Goal: Information Seeking & Learning: Learn about a topic

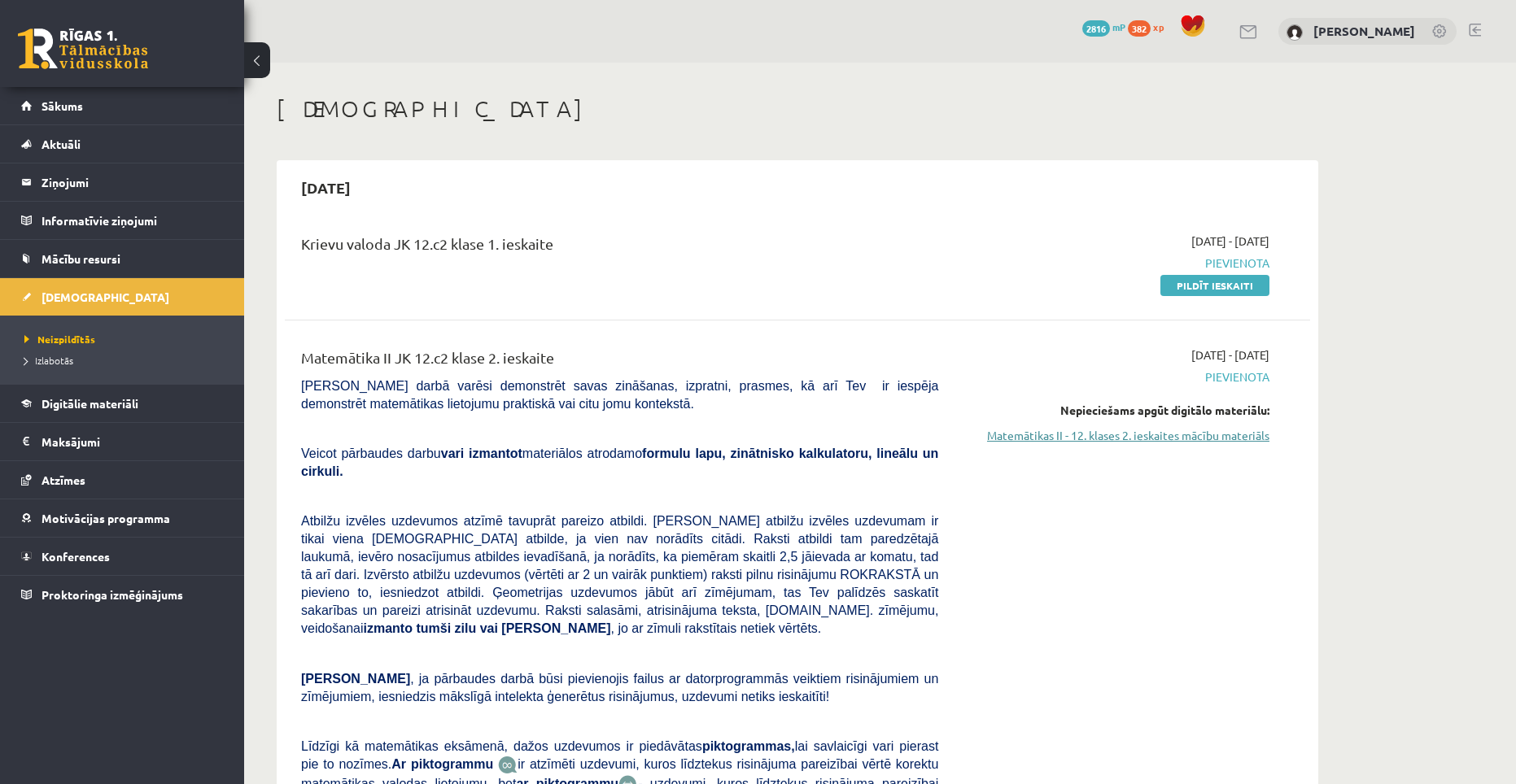
click at [1129, 429] on link "Matemātikas II - 12. klases 2. ieskaites mācību materiāls" at bounding box center [1116, 436] width 307 height 17
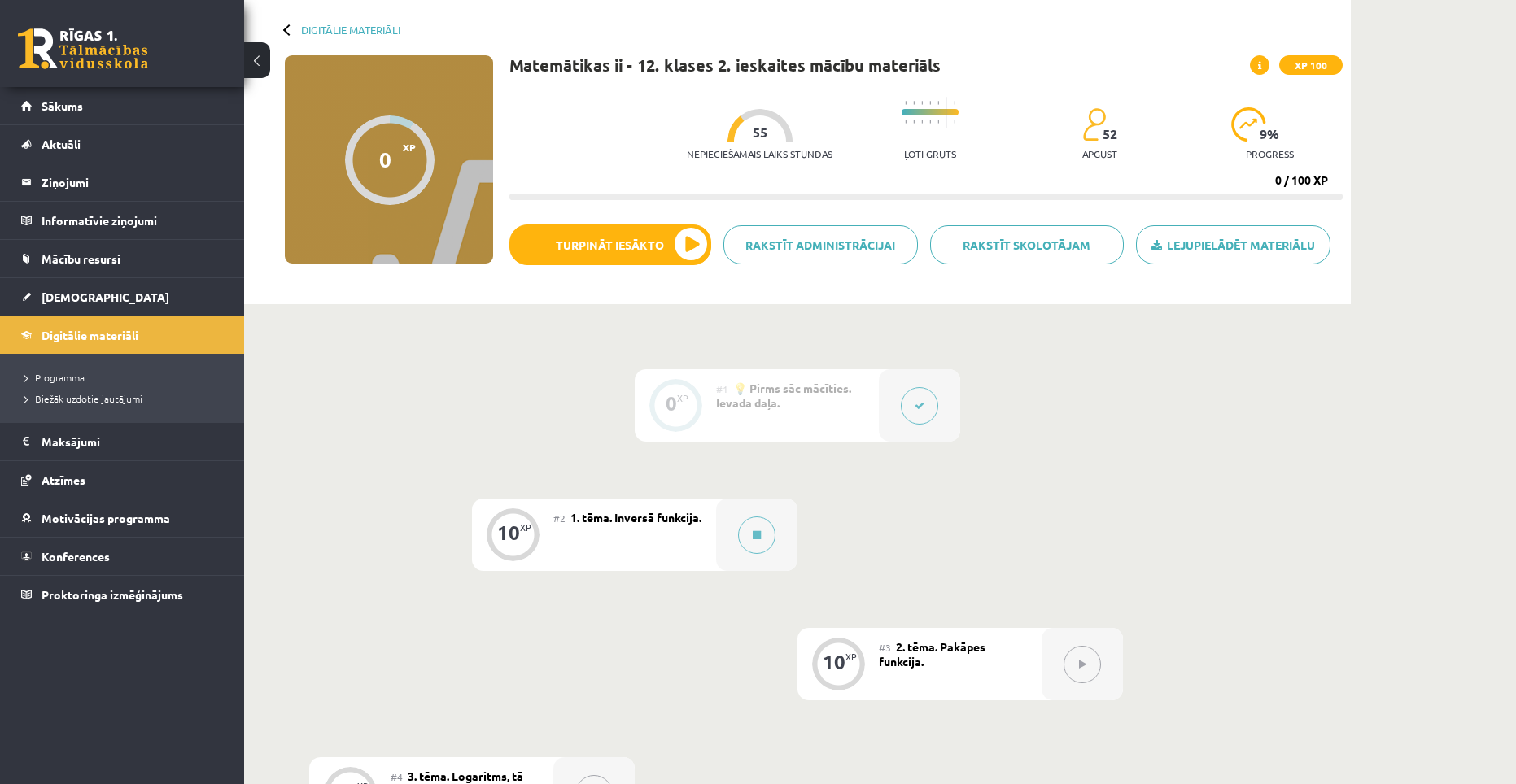
scroll to position [82, 0]
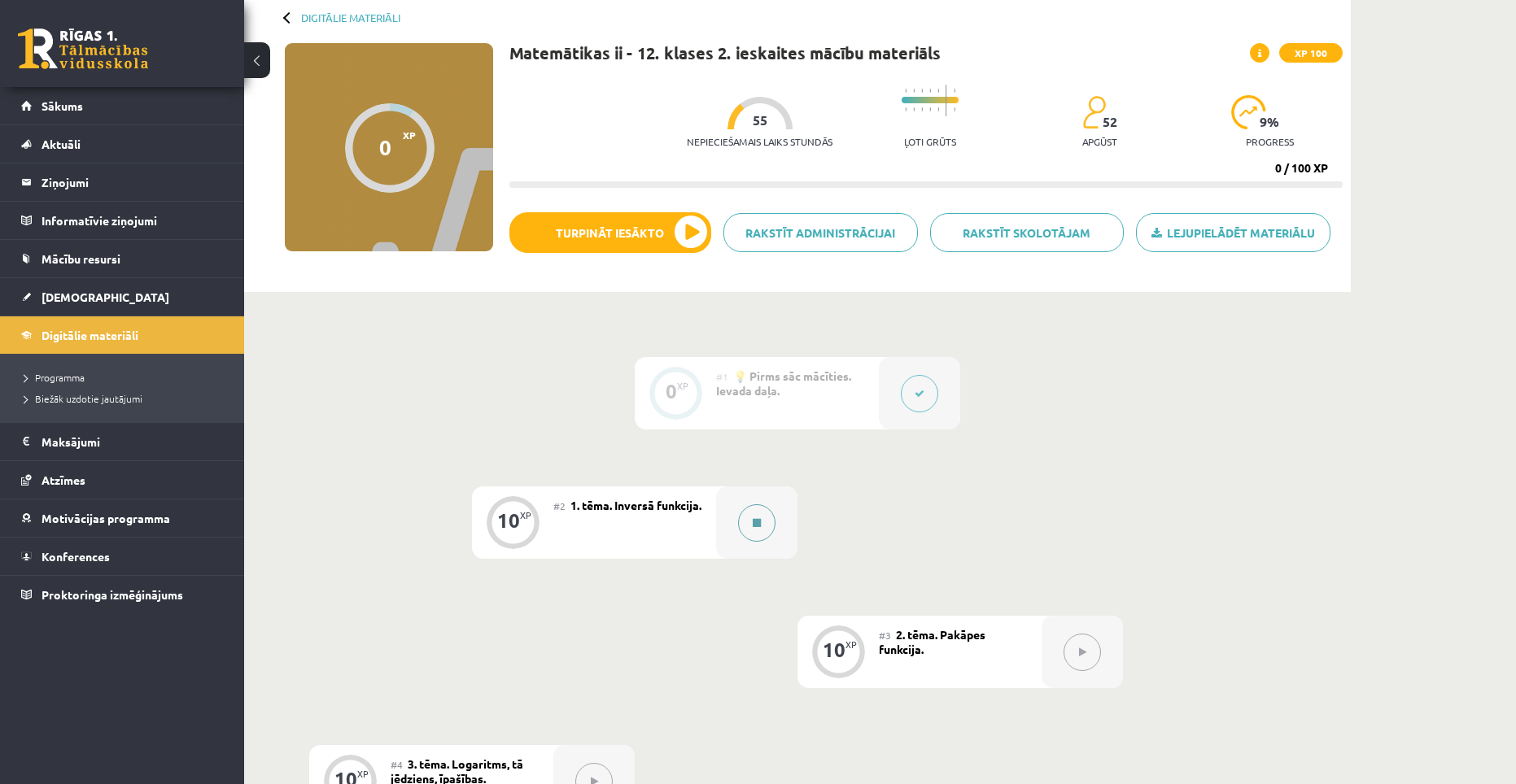
click at [768, 511] on button at bounding box center [757, 523] width 37 height 37
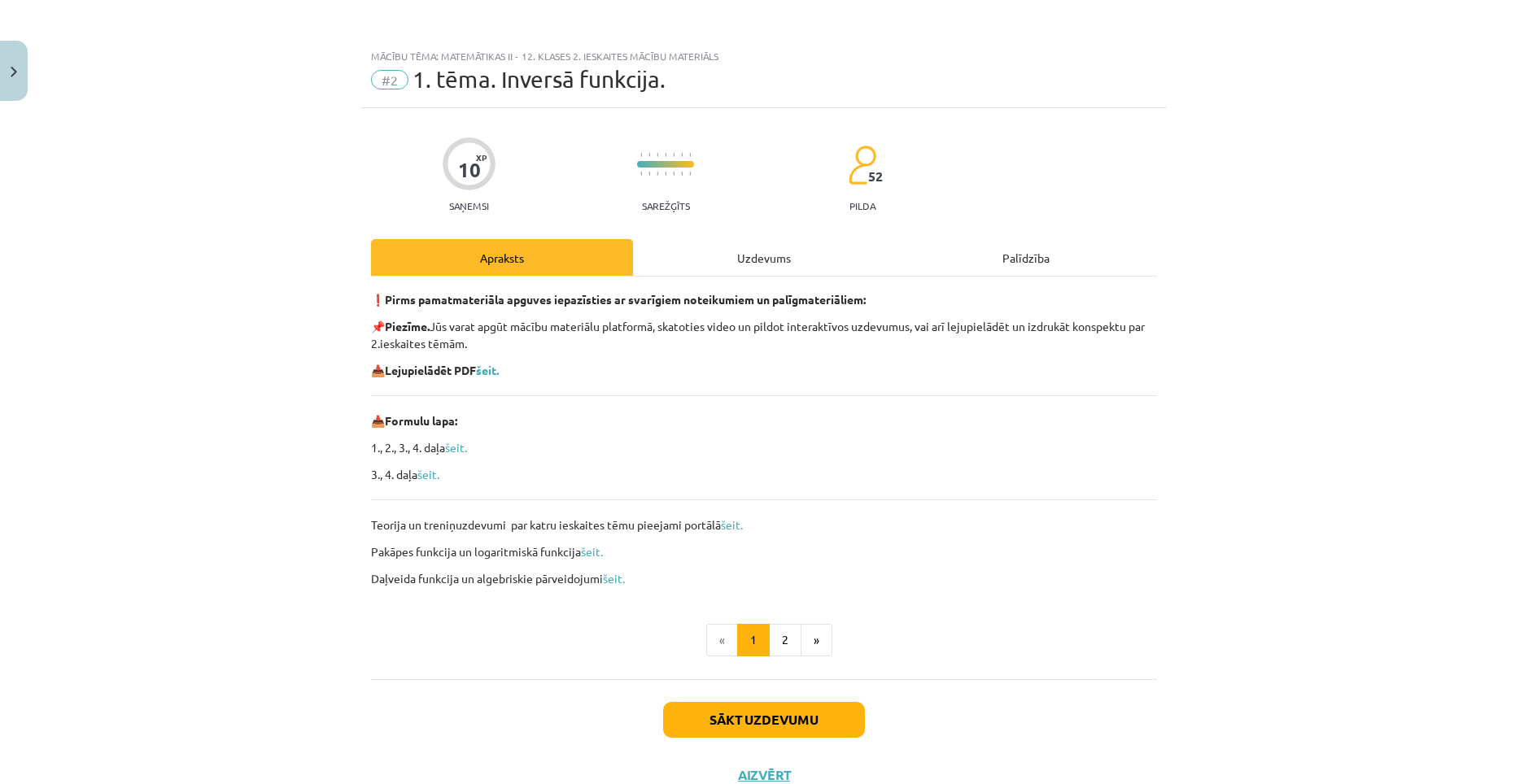
click at [766, 249] on div "Uzdevums" at bounding box center [764, 257] width 262 height 37
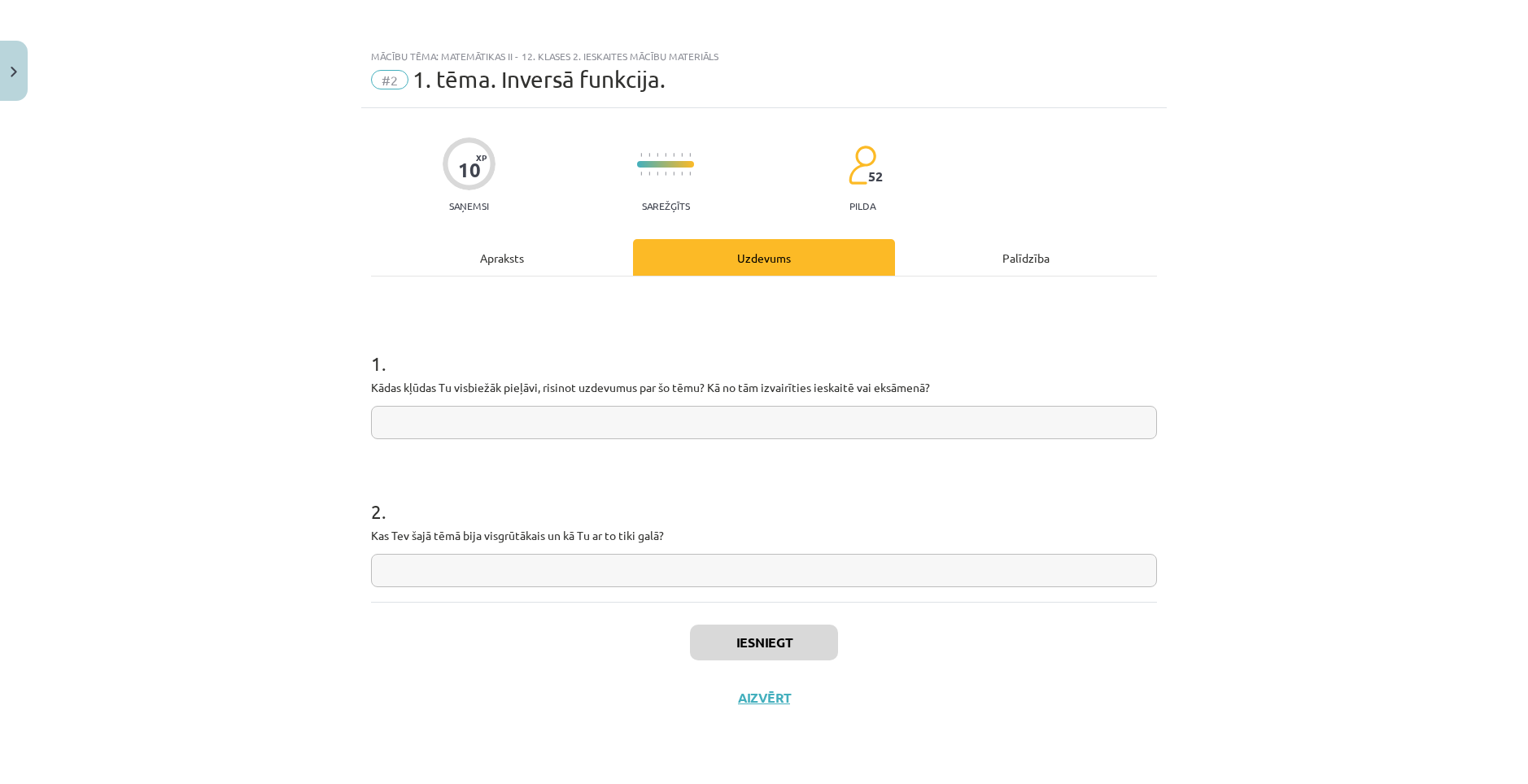
click at [557, 262] on div "Apraksts" at bounding box center [502, 257] width 262 height 37
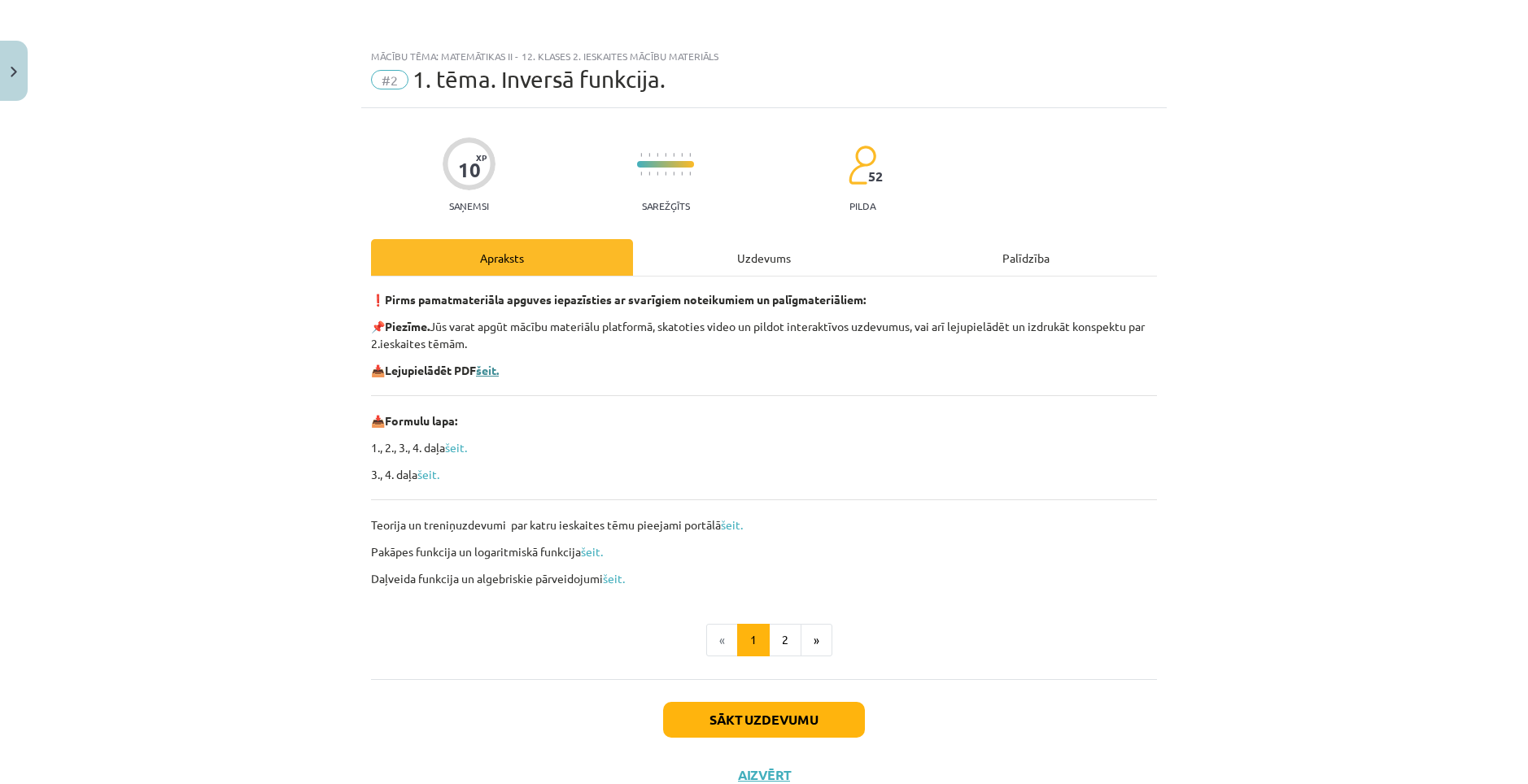
click at [492, 364] on b "šeit." at bounding box center [487, 369] width 23 height 14
click at [733, 526] on link "šeit." at bounding box center [732, 524] width 22 height 14
click at [723, 520] on link "šeit." at bounding box center [732, 524] width 22 height 14
click at [716, 256] on div "Uzdevums" at bounding box center [764, 257] width 262 height 37
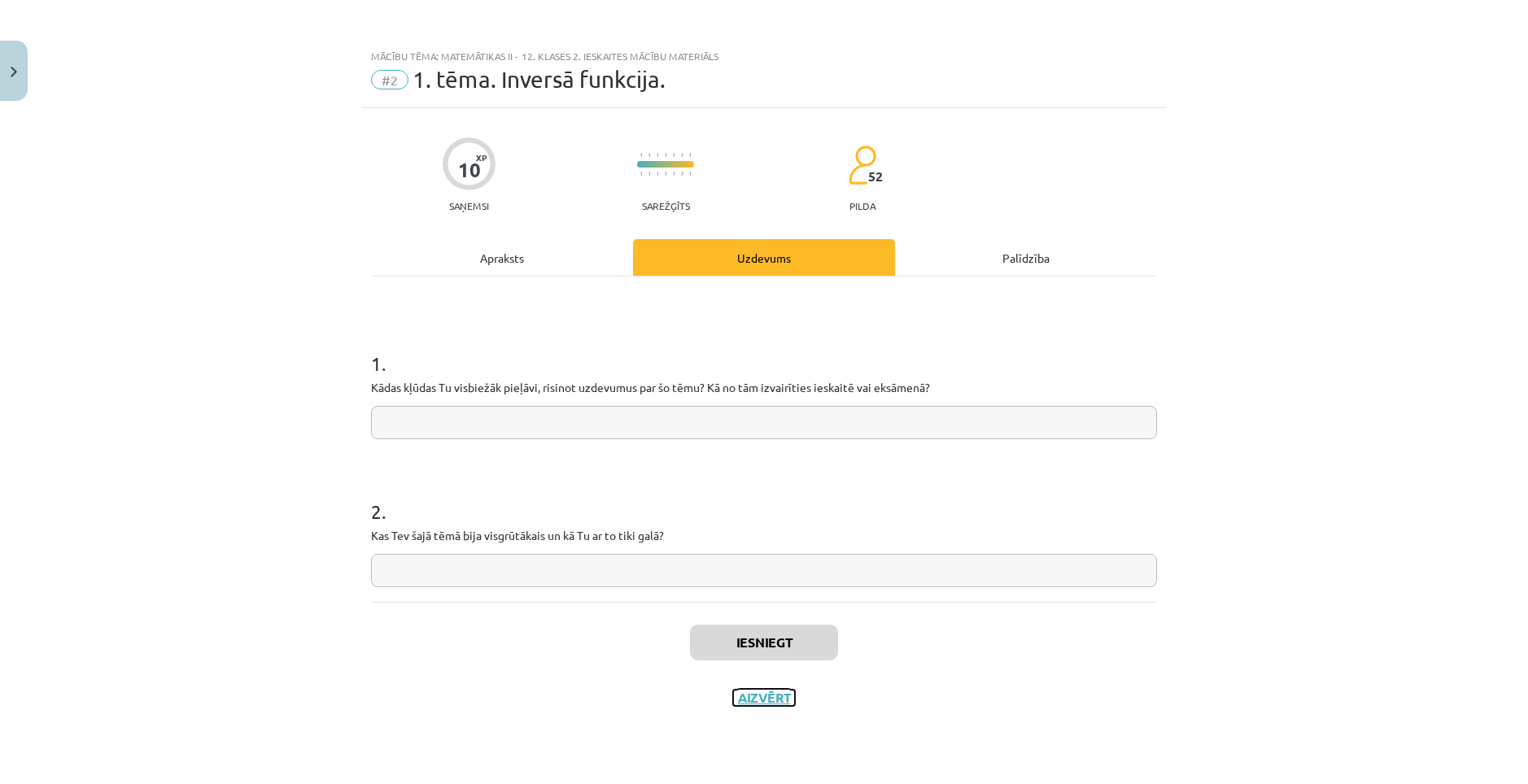
click at [744, 690] on button "Aizvērt" at bounding box center [764, 697] width 62 height 16
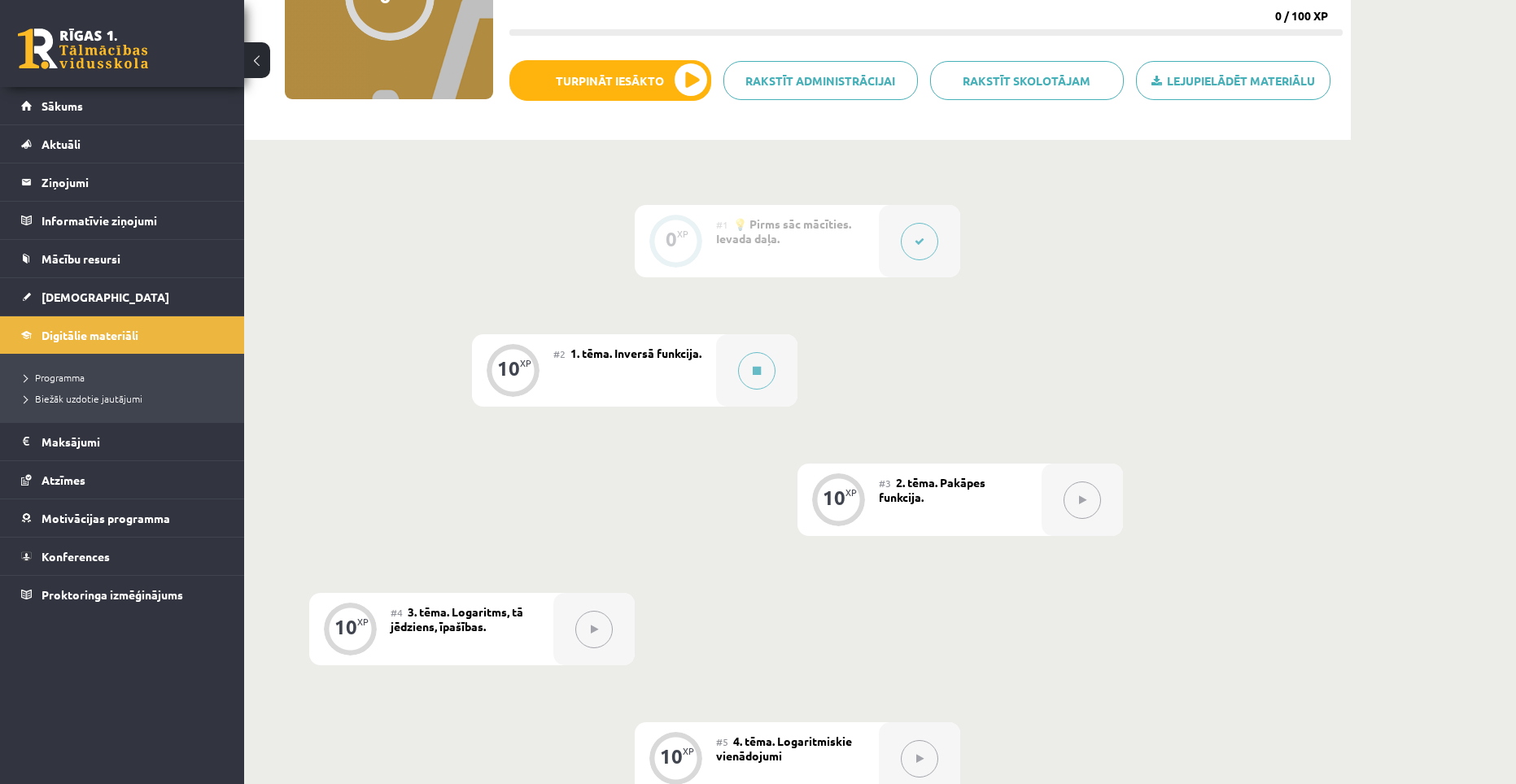
scroll to position [244, 0]
